Goal: Information Seeking & Learning: Learn about a topic

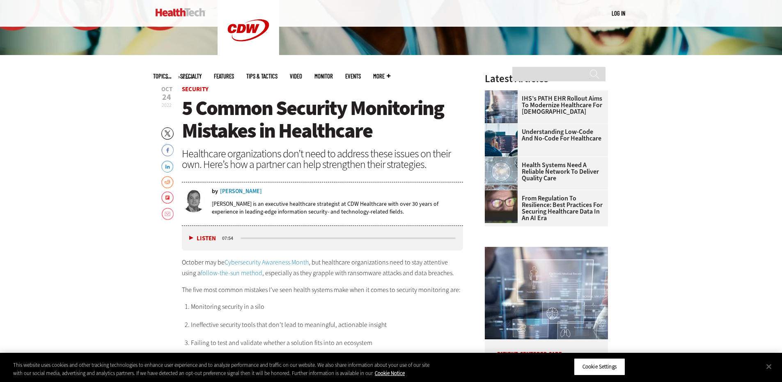
scroll to position [303, 0]
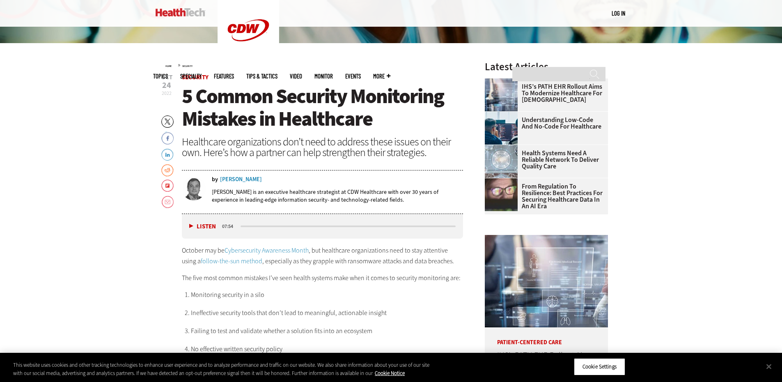
drag, startPoint x: 148, startPoint y: 204, endPoint x: 152, endPoint y: 220, distance: 16.9
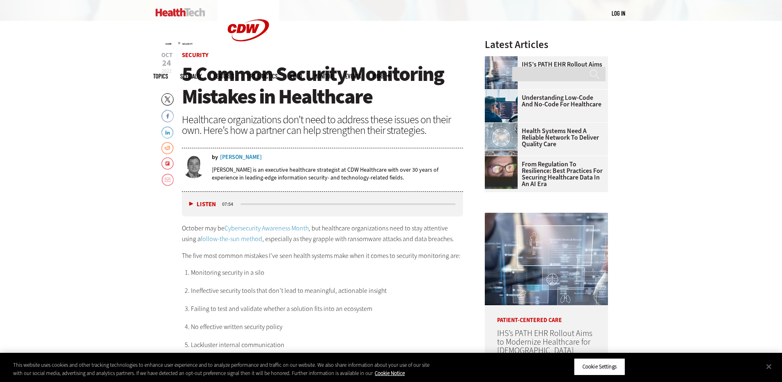
scroll to position [385, 0]
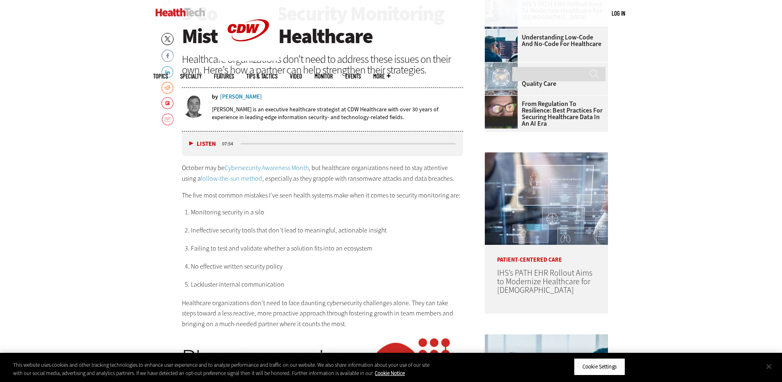
drag, startPoint x: 767, startPoint y: 365, endPoint x: 752, endPoint y: 365, distance: 14.8
click at [766, 365] on button "Close" at bounding box center [769, 366] width 18 height 18
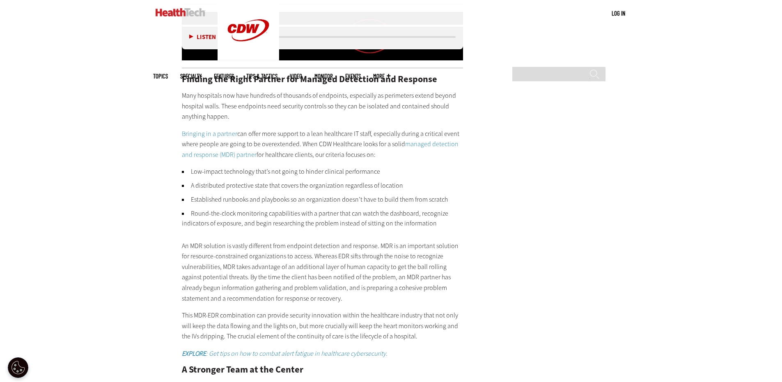
scroll to position [1412, 0]
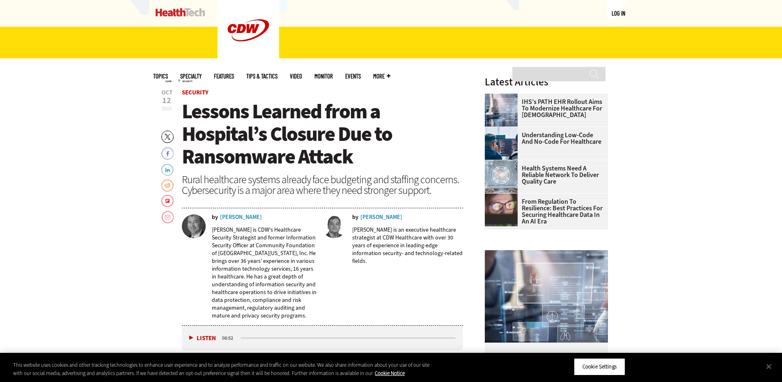
scroll to position [328, 0]
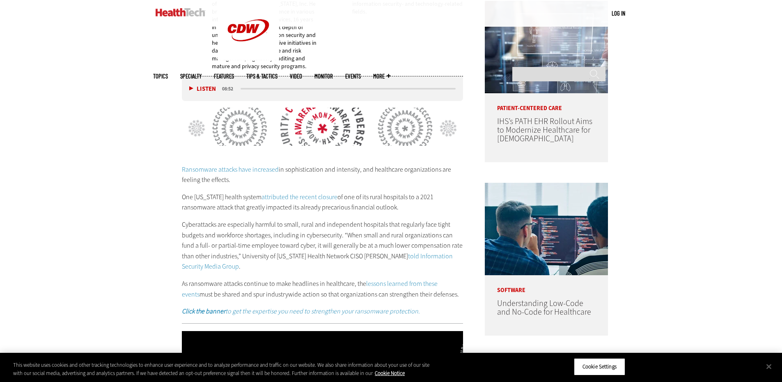
drag, startPoint x: 74, startPoint y: 147, endPoint x: 78, endPoint y: 161, distance: 14.4
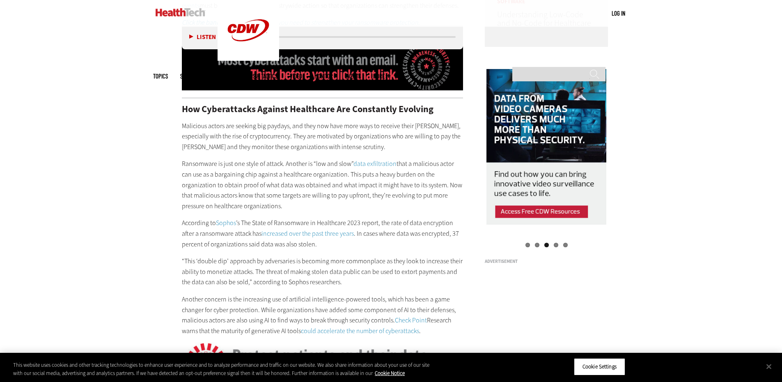
drag, startPoint x: 78, startPoint y: 161, endPoint x: 104, endPoint y: 195, distance: 42.5
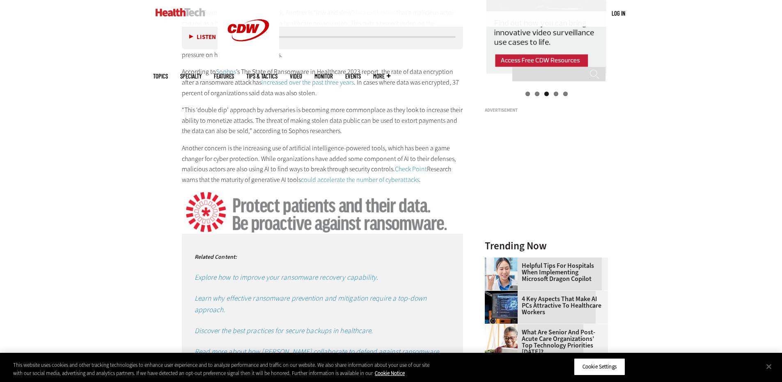
scroll to position [978, 0]
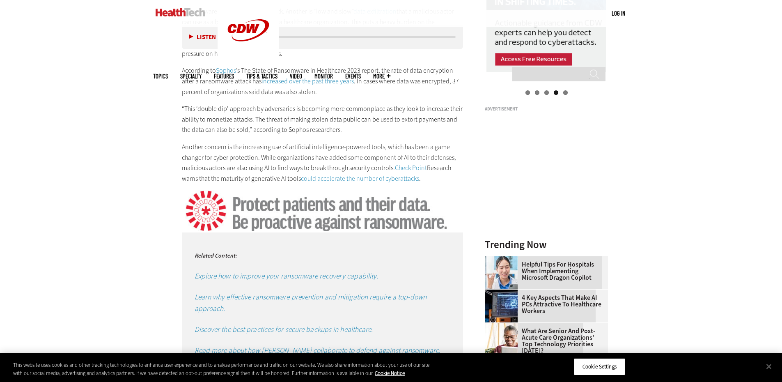
drag, startPoint x: 176, startPoint y: 168, endPoint x: 160, endPoint y: 171, distance: 16.3
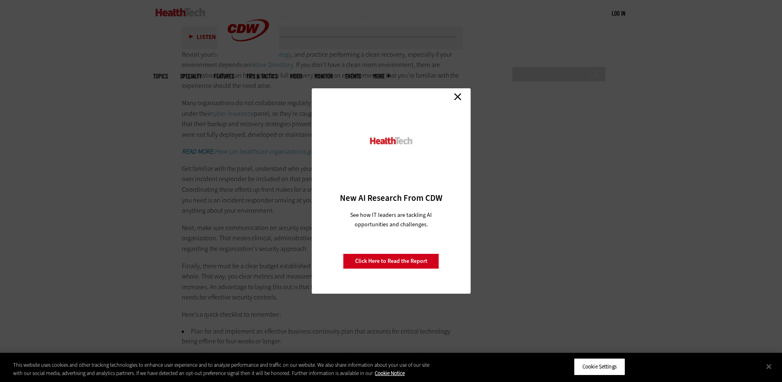
scroll to position [1634, 0]
click at [461, 102] on link "Close" at bounding box center [458, 96] width 12 height 12
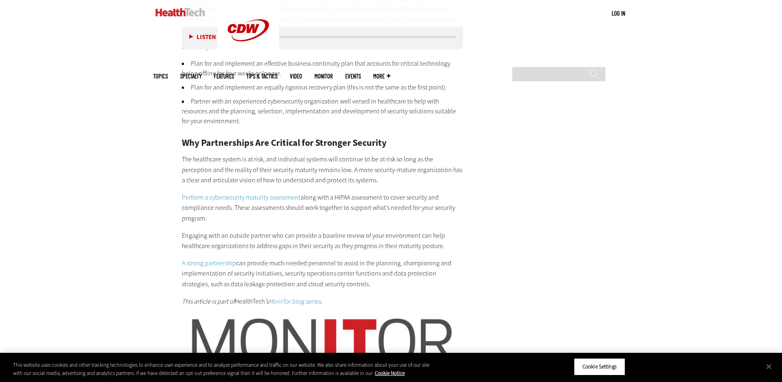
scroll to position [1963, 0]
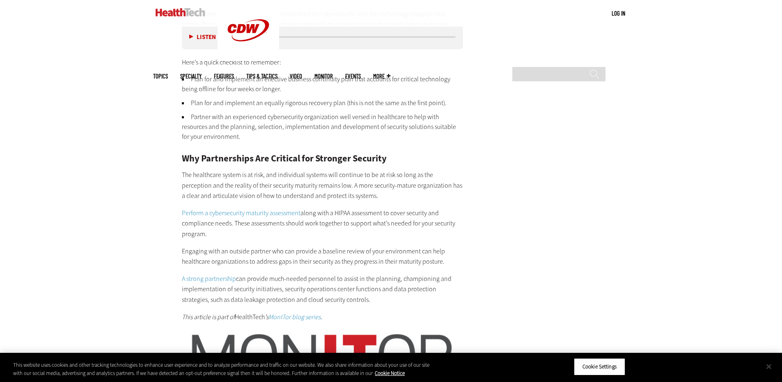
click at [768, 365] on button "Close" at bounding box center [769, 366] width 18 height 18
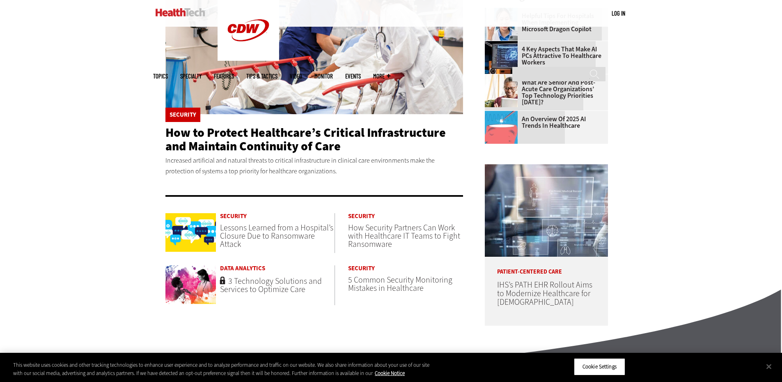
scroll to position [328, 0]
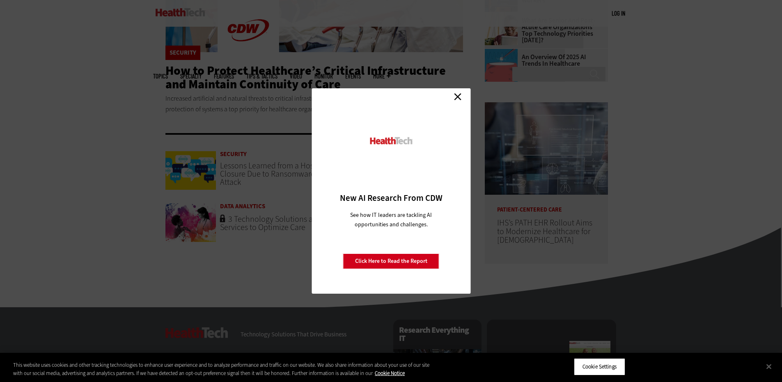
click at [460, 95] on link "Close" at bounding box center [458, 96] width 12 height 12
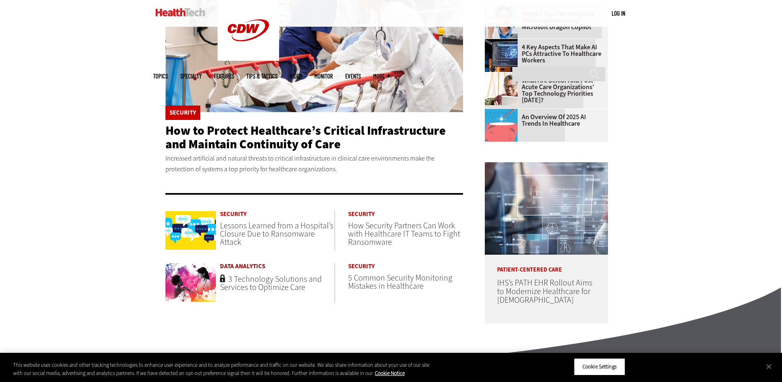
scroll to position [287, 0]
